Goal: Task Accomplishment & Management: Complete application form

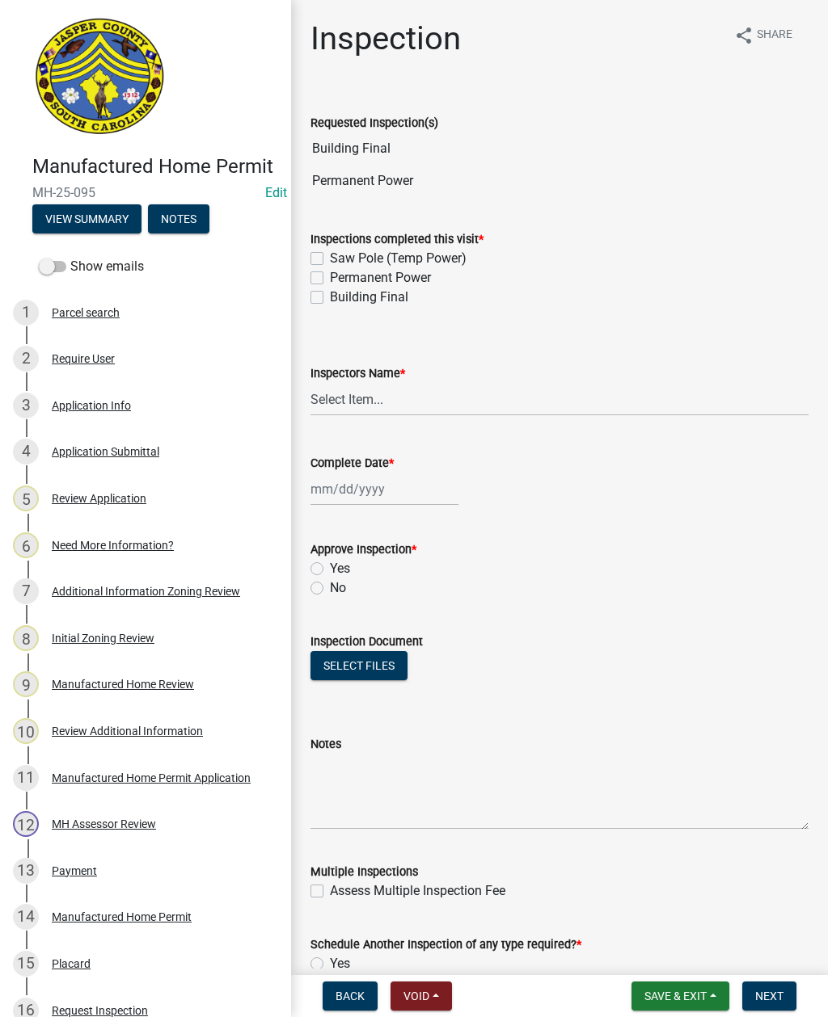
click at [326, 276] on div "Permanent Power" at bounding box center [559, 277] width 498 height 19
click at [330, 276] on label "Permanent Power" at bounding box center [380, 277] width 101 height 19
click at [330, 276] on input "Permanent Power" at bounding box center [335, 273] width 11 height 11
checkbox input "true"
checkbox input "false"
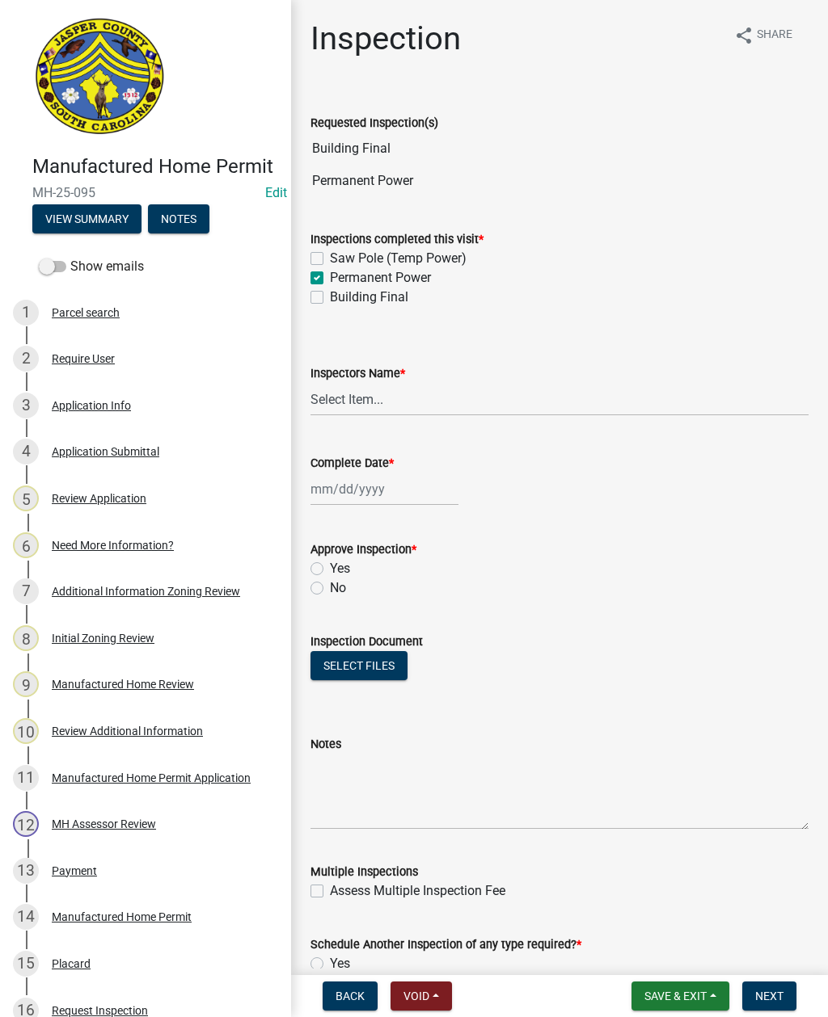
checkbox input "true"
click at [330, 296] on label "Building Final" at bounding box center [369, 297] width 78 height 19
click at [330, 296] on input "Building Final" at bounding box center [335, 293] width 11 height 11
checkbox input "true"
checkbox input "false"
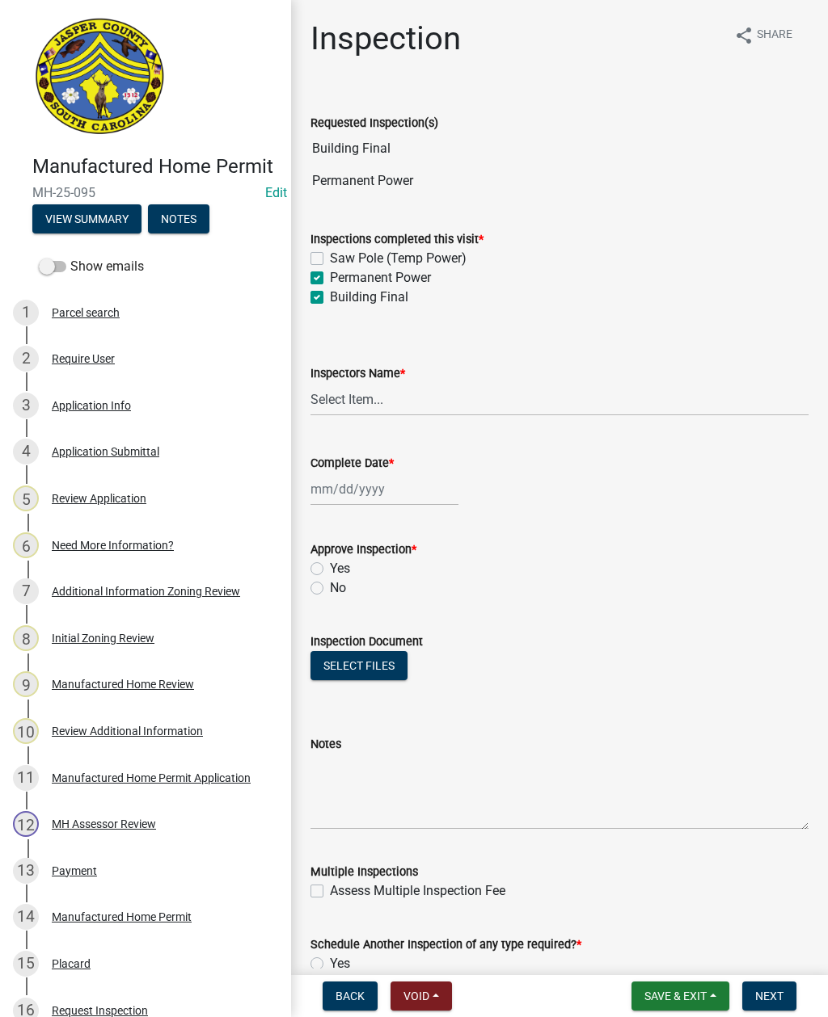
checkbox input "true"
click at [401, 395] on select "Select Item... [EMAIL_ADDRESS][DOMAIN_NAME] ([PERSON_NAME] ) rcampbell ([PERSON…" at bounding box center [559, 399] width 498 height 33
select select "2d9ba1e5-2fdd-4b15-98d0-073dcbeb5880"
click at [368, 484] on div at bounding box center [384, 489] width 148 height 33
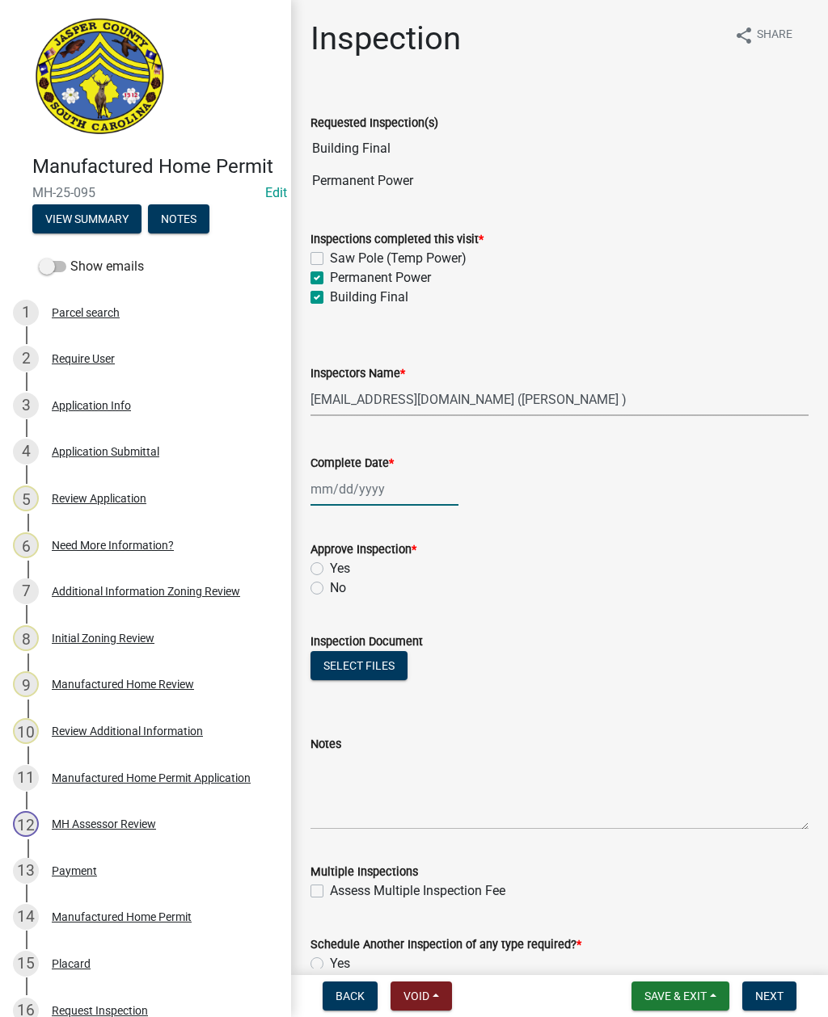
select select "9"
select select "2025"
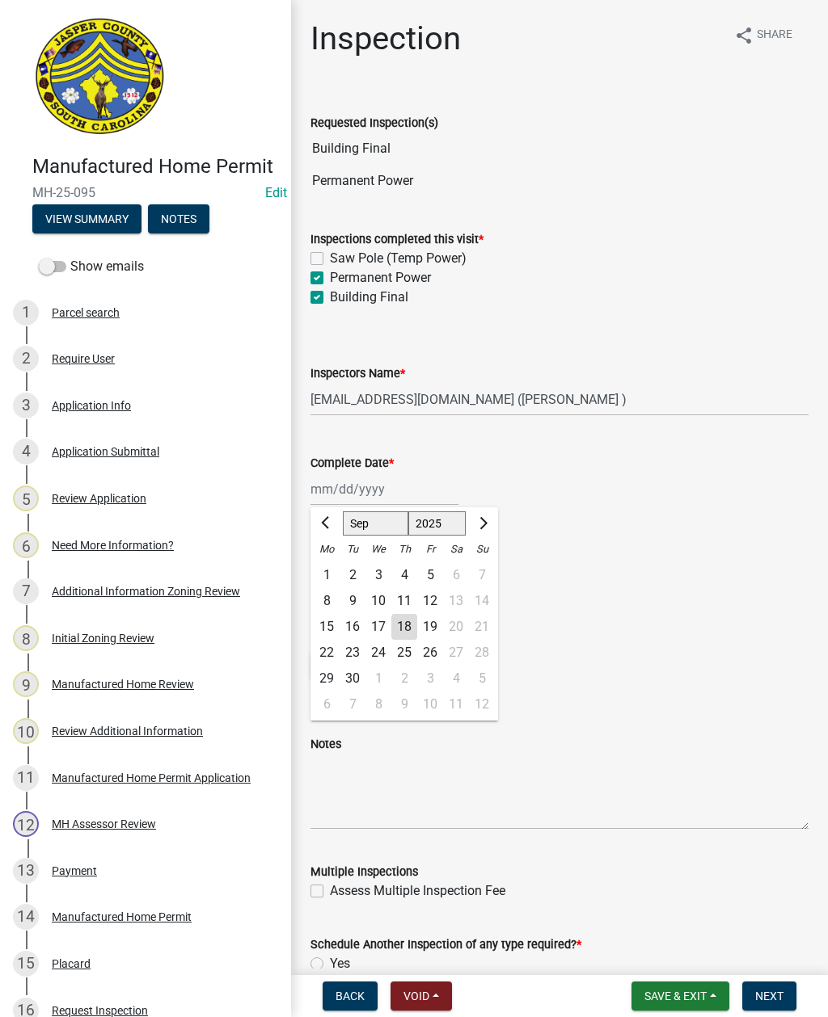
click at [402, 622] on div "18" at bounding box center [404, 627] width 26 height 26
type input "[DATE]"
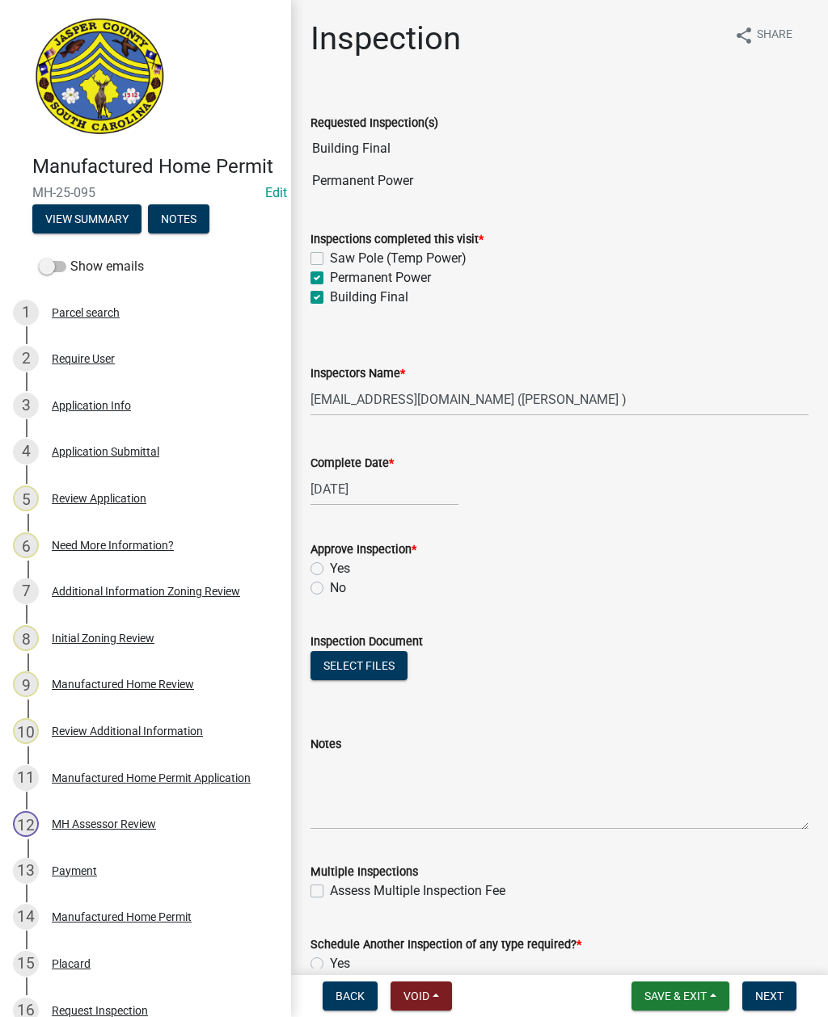
click at [330, 563] on label "Yes" at bounding box center [340, 568] width 20 height 19
click at [330, 563] on input "Yes" at bounding box center [335, 564] width 11 height 11
radio input "true"
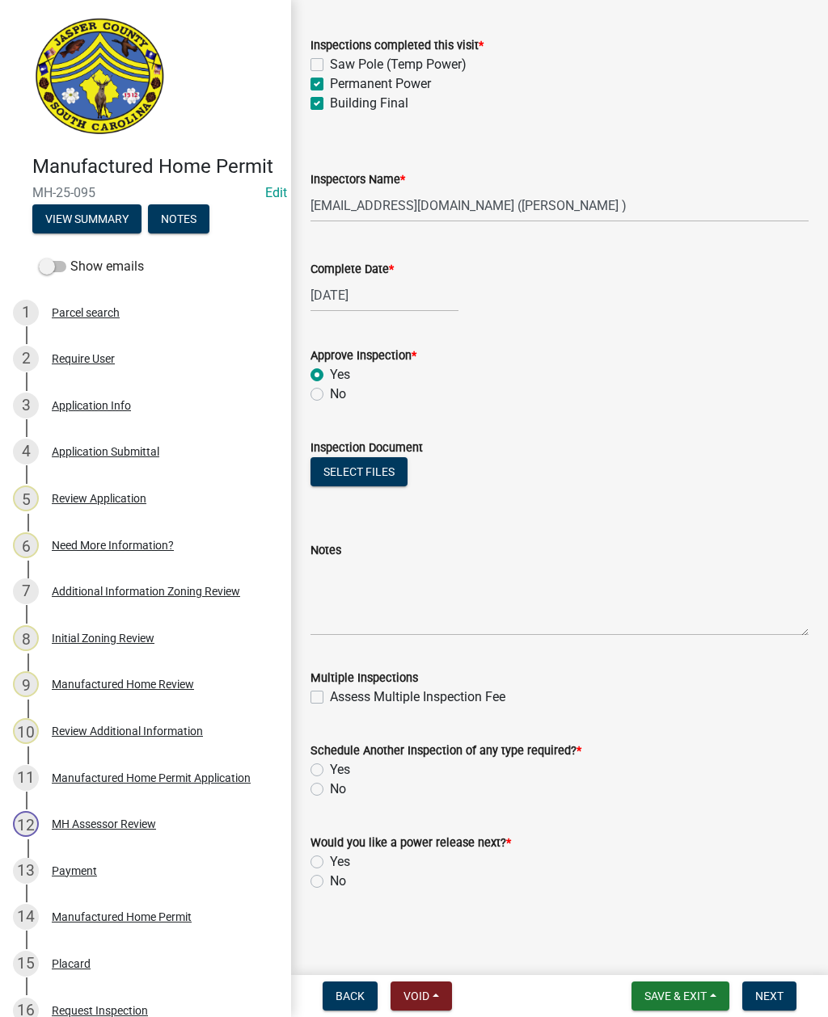
scroll to position [194, 0]
click at [330, 786] on label "No" at bounding box center [338, 789] width 16 height 19
click at [330, 786] on input "No" at bounding box center [335, 785] width 11 height 11
radio input "true"
click at [330, 884] on label "No" at bounding box center [338, 881] width 16 height 19
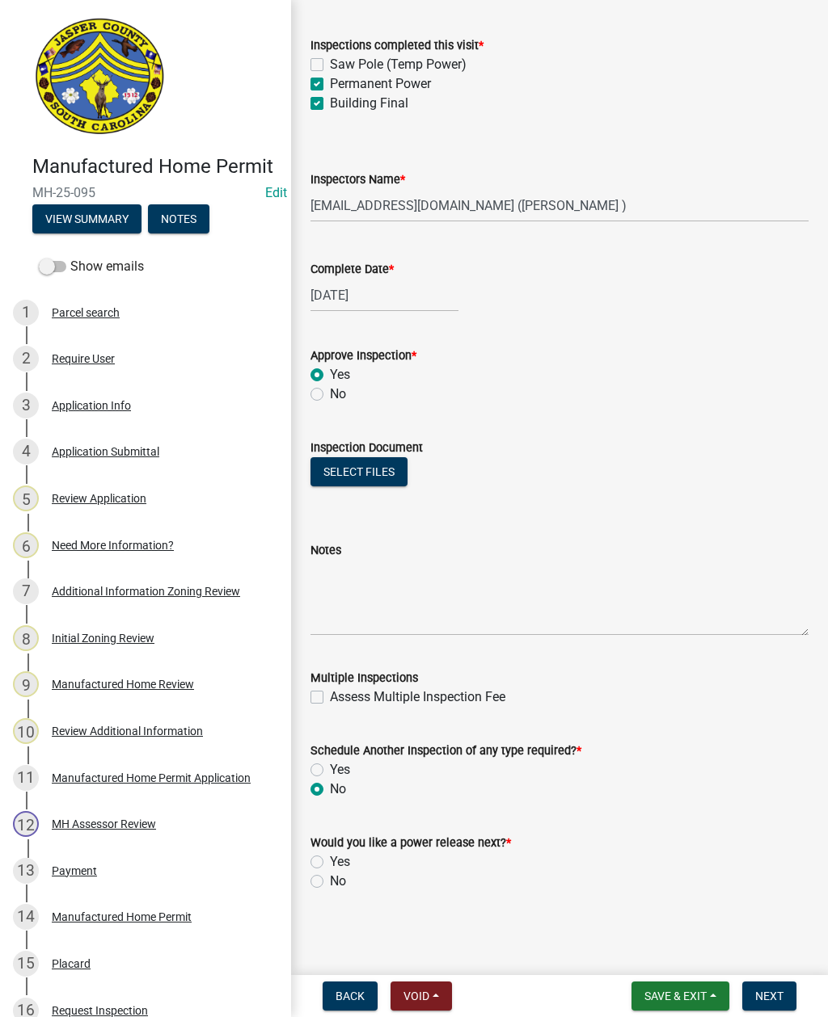
click at [330, 882] on input "No" at bounding box center [335, 877] width 11 height 11
radio input "true"
click at [330, 398] on label "No" at bounding box center [338, 394] width 16 height 19
click at [330, 395] on input "No" at bounding box center [335, 390] width 11 height 11
radio input "true"
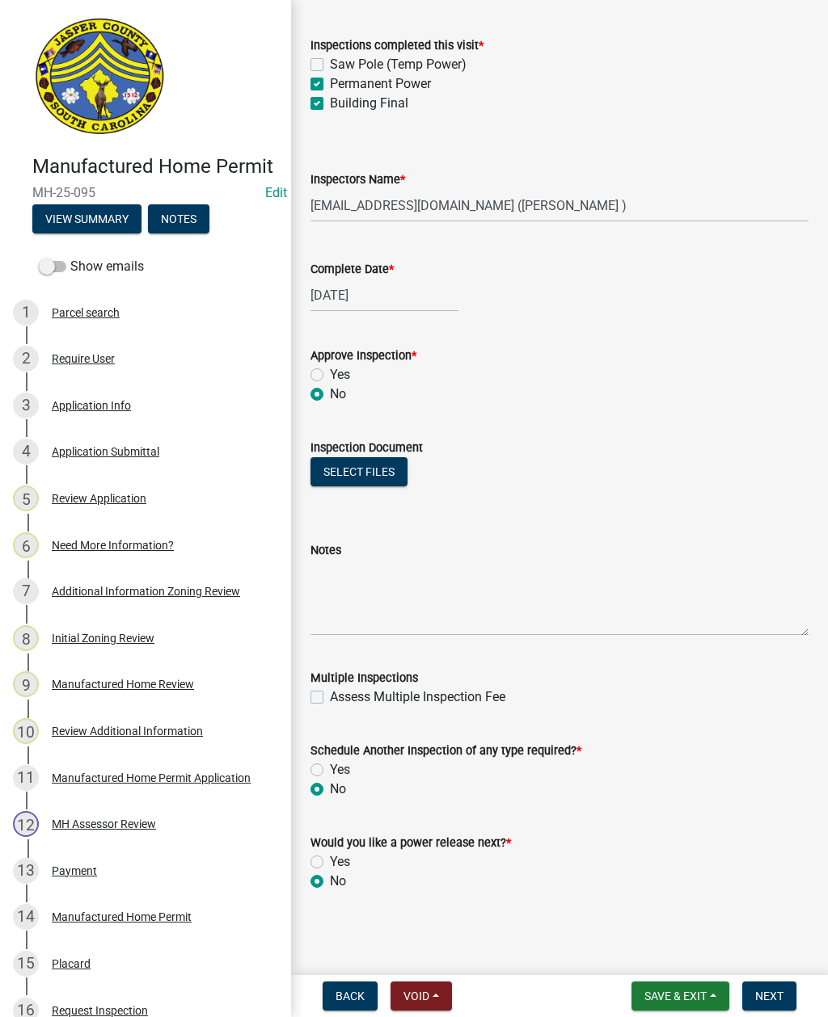
click at [318, 760] on div "Yes" at bounding box center [559, 769] width 498 height 19
click at [330, 767] on label "Yes" at bounding box center [340, 769] width 20 height 19
click at [330, 767] on input "Yes" at bounding box center [335, 765] width 11 height 11
radio input "true"
click at [330, 375] on label "Yes" at bounding box center [340, 374] width 20 height 19
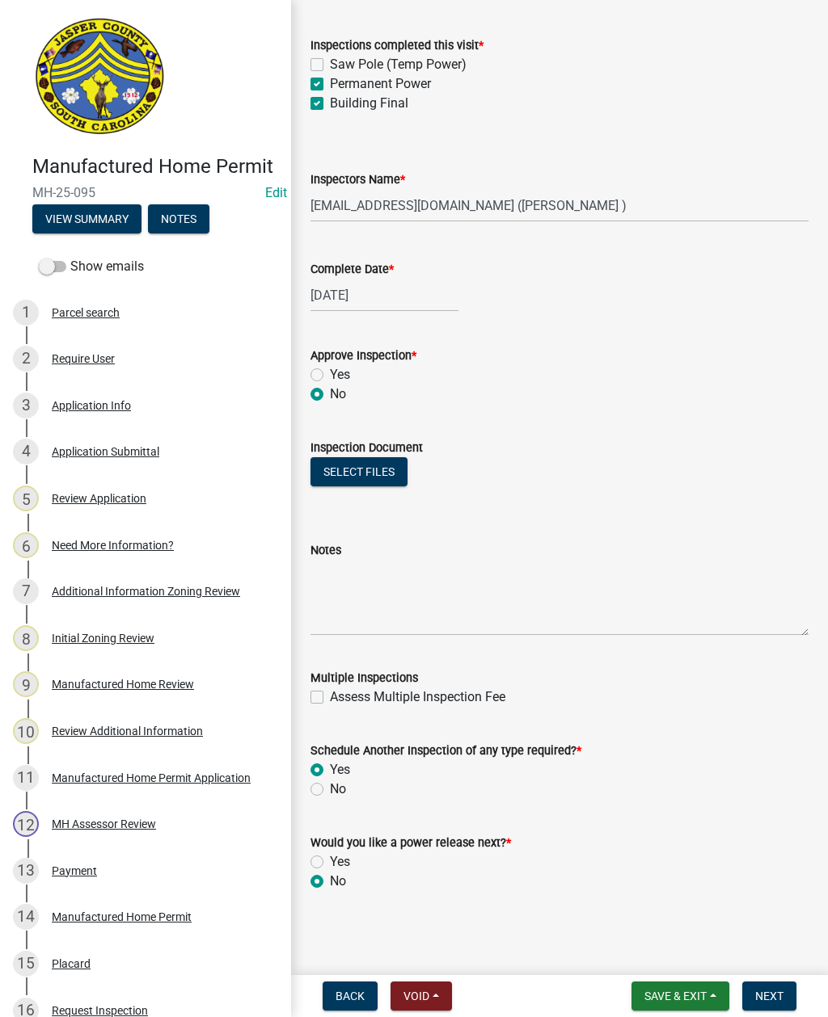
click at [330, 375] on input "Yes" at bounding box center [335, 370] width 11 height 11
radio input "true"
click at [330, 788] on label "No" at bounding box center [338, 789] width 16 height 19
click at [330, 788] on input "No" at bounding box center [335, 785] width 11 height 11
radio input "true"
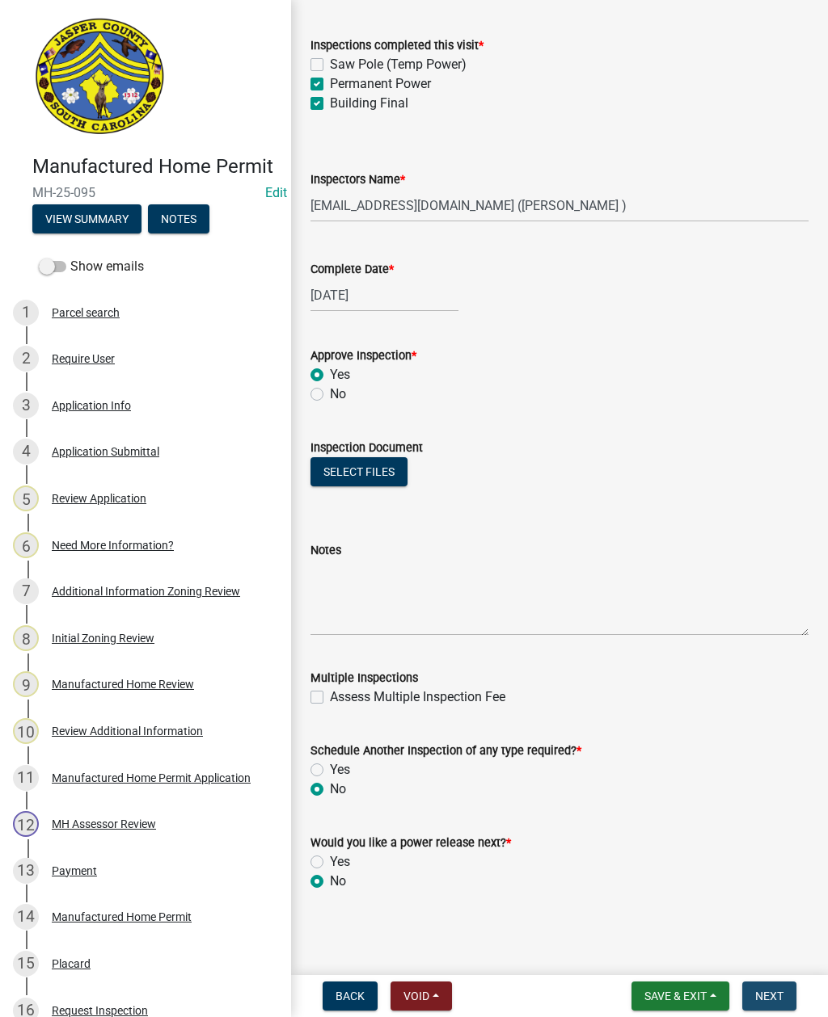
click at [764, 992] on span "Next" at bounding box center [769, 996] width 28 height 13
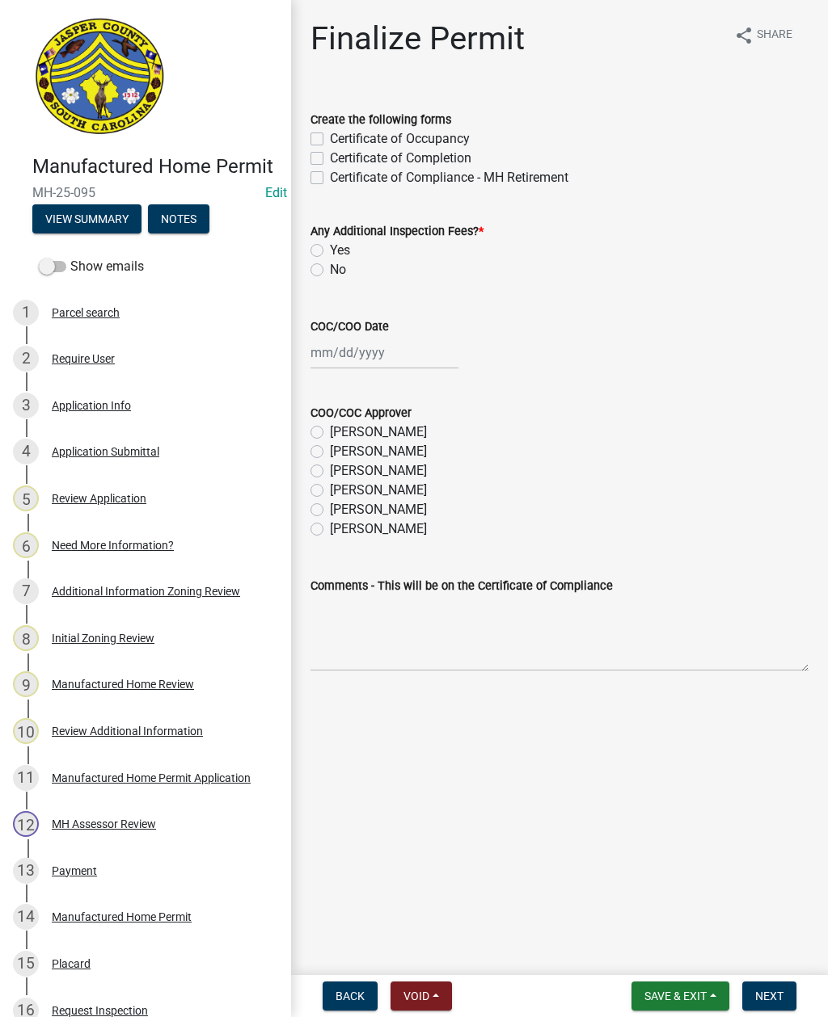
click at [330, 141] on label "Certificate of Occupancy" at bounding box center [400, 138] width 140 height 19
click at [330, 140] on input "Certificate of Occupancy" at bounding box center [335, 134] width 11 height 11
checkbox input "true"
checkbox input "false"
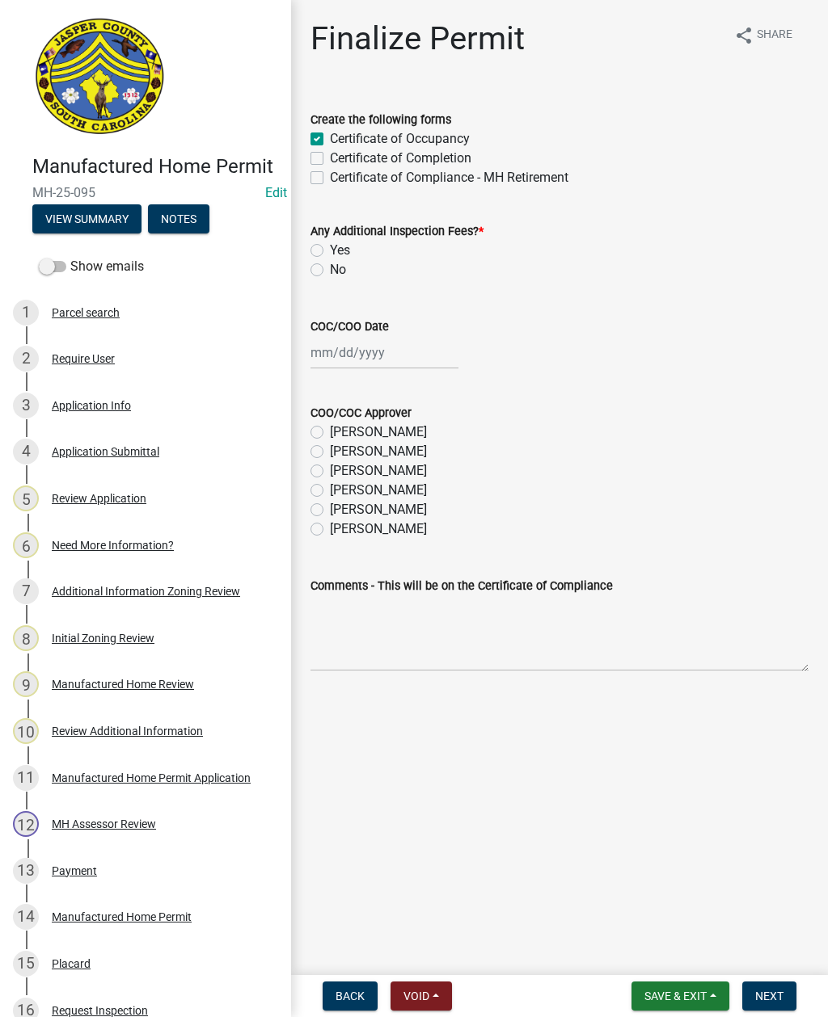
click at [330, 264] on label "No" at bounding box center [338, 269] width 16 height 19
click at [330, 264] on input "No" at bounding box center [335, 265] width 11 height 11
radio input "true"
click at [360, 348] on div at bounding box center [384, 352] width 148 height 33
select select "9"
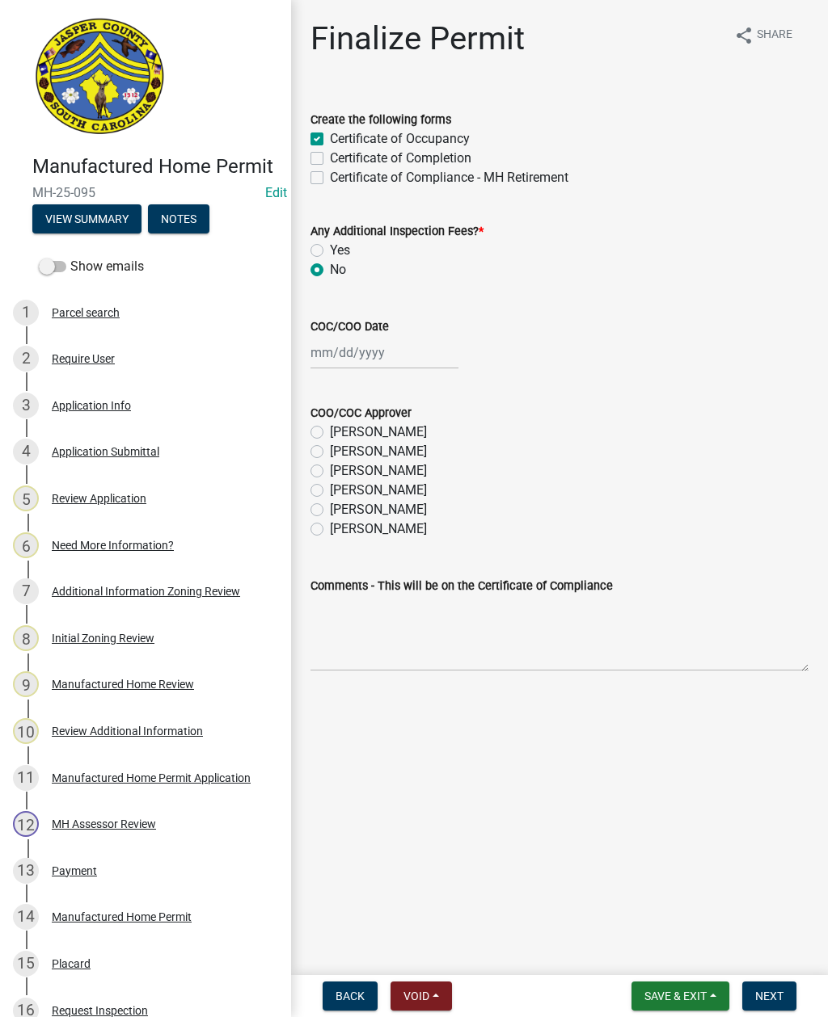
select select "2025"
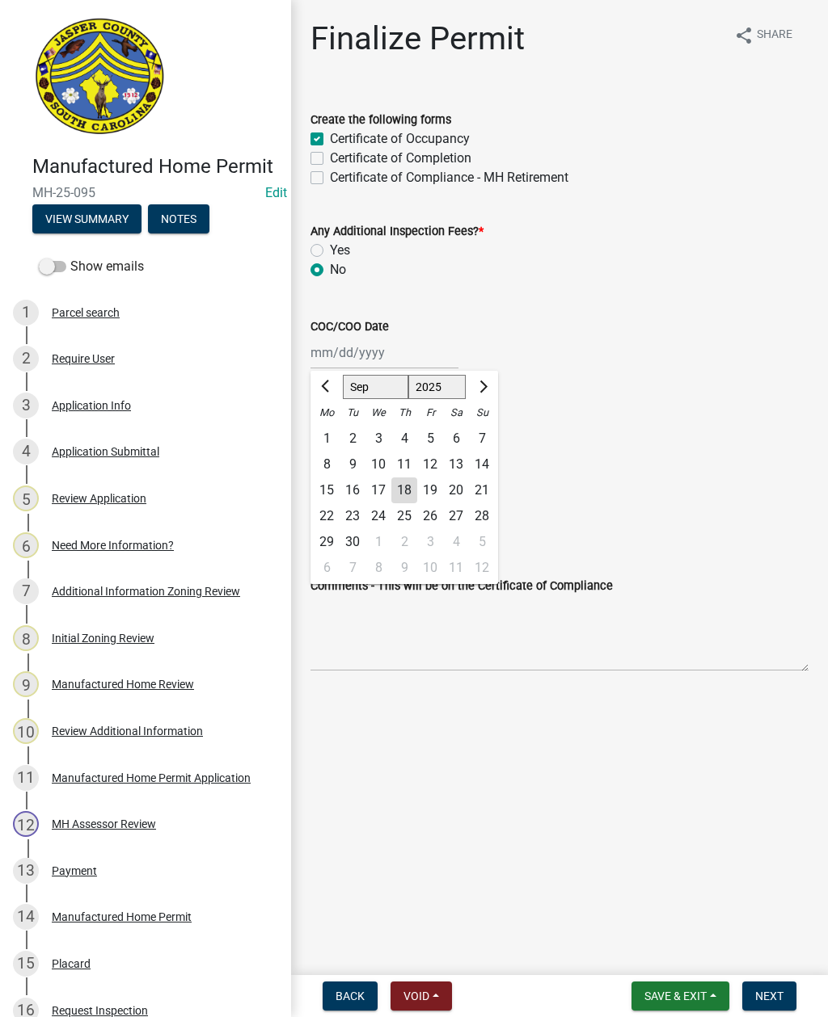
click at [409, 494] on div "18" at bounding box center [404, 491] width 26 height 26
type input "[DATE]"
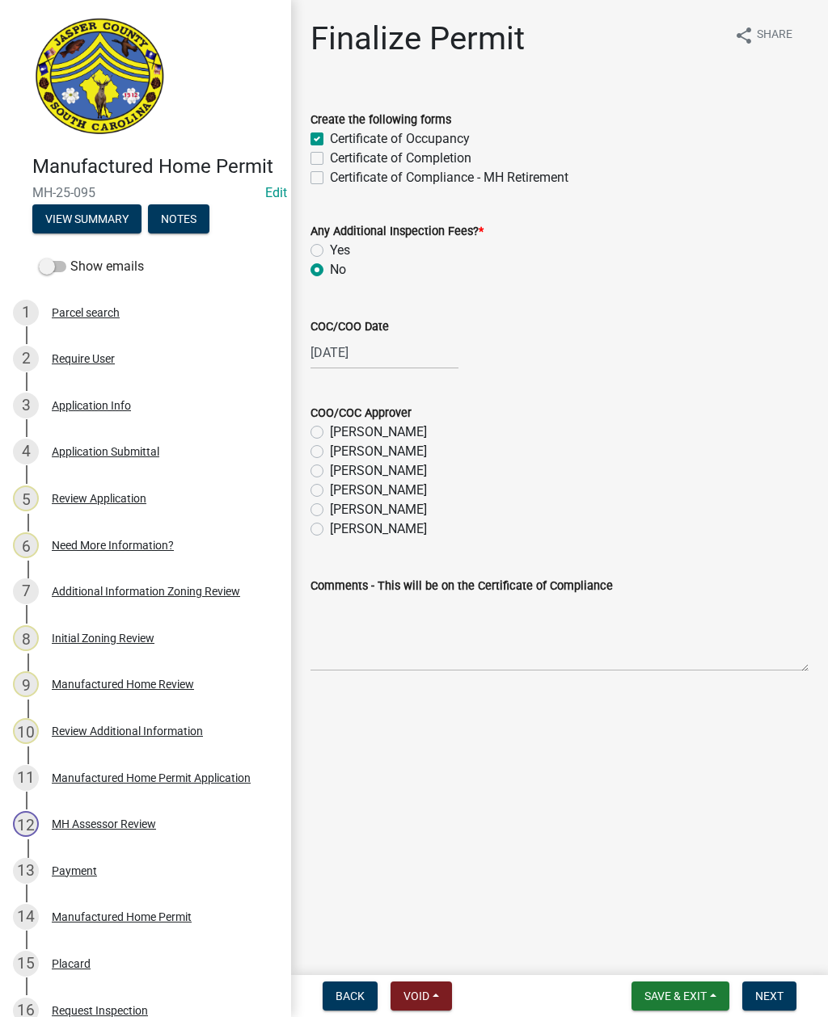
click at [330, 508] on label "[PERSON_NAME]" at bounding box center [378, 509] width 97 height 19
click at [330, 508] on input "[PERSON_NAME]" at bounding box center [335, 505] width 11 height 11
radio input "true"
click at [767, 992] on span "Next" at bounding box center [769, 996] width 28 height 13
